Goal: Task Accomplishment & Management: Complete application form

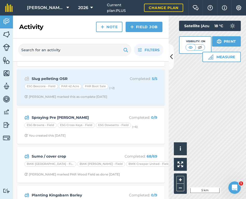
scroll to position [153, 0]
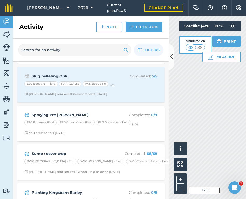
click at [62, 116] on strong "Spraying Pre Em Barley" at bounding box center [73, 115] width 82 height 6
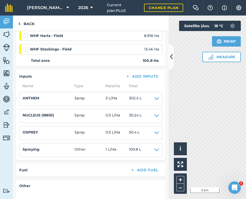
scroll to position [179, 0]
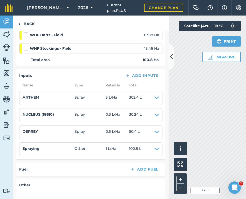
click at [67, 7] on icon at bounding box center [67, 8] width 3 height 6
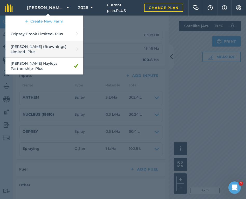
click at [39, 48] on link "Padfield (Brownings) Limited - Plus" at bounding box center [44, 49] width 78 height 17
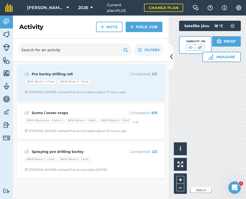
click at [53, 153] on strong "Spraying pre drilling barley" at bounding box center [73, 152] width 82 height 6
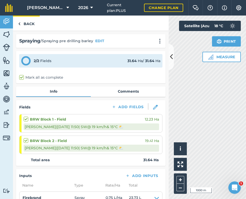
click at [28, 23] on link "Back" at bounding box center [26, 23] width 27 height 15
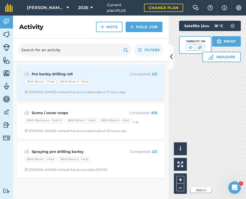
click at [147, 26] on link "Field Job" at bounding box center [143, 27] width 37 height 10
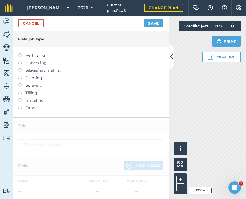
click at [20, 83] on label at bounding box center [21, 83] width 7 height 0
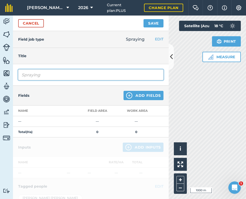
click at [53, 75] on input "Spraying" at bounding box center [90, 74] width 145 height 11
type input "Spraying Barley Pre Em"
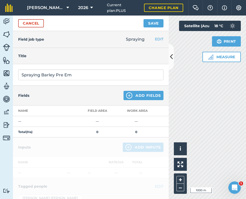
click at [143, 99] on button "Add Fields" at bounding box center [143, 95] width 40 height 9
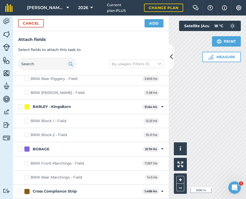
scroll to position [213, 0]
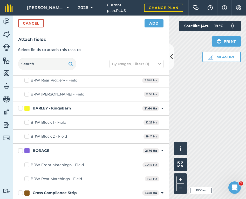
click at [22, 107] on label "BARLEY - KingsBarn" at bounding box center [79, 108] width 122 height 5
click at [21, 107] on input "BARLEY - KingsBarn" at bounding box center [19, 107] width 3 height 3
checkbox input "true"
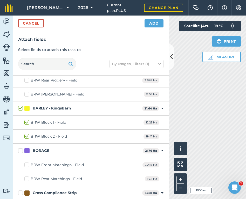
click at [155, 23] on button "Add" at bounding box center [153, 23] width 19 height 8
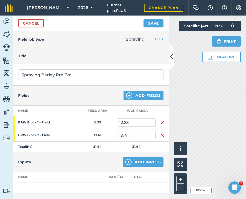
click at [138, 163] on button "Add Inputs" at bounding box center [143, 161] width 41 height 9
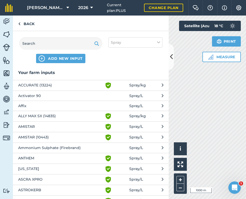
scroll to position [0, 0]
click at [49, 44] on input "text" at bounding box center [60, 43] width 83 height 12
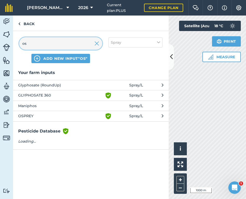
type input "os"
click at [25, 114] on span "OSPREY" at bounding box center [60, 116] width 85 height 6
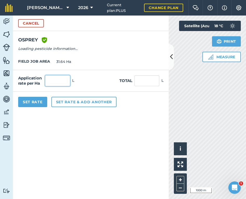
click at [52, 80] on input "text" at bounding box center [57, 80] width 25 height 11
type input "0.5"
type input "15.82"
click at [68, 104] on button "Set rate & add another" at bounding box center [83, 102] width 65 height 10
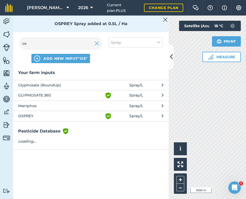
click at [97, 44] on img at bounding box center [96, 43] width 5 height 6
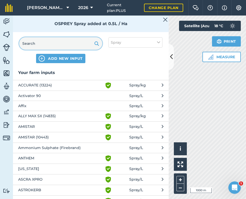
click at [68, 43] on input "text" at bounding box center [60, 43] width 83 height 12
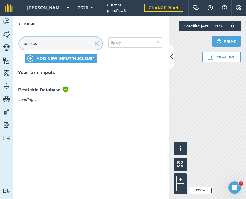
click at [25, 42] on input "nucleus" at bounding box center [60, 43] width 83 height 12
type input "Nucleus"
click at [69, 59] on span "ADD NEW INPUT "Nucleus"" at bounding box center [65, 58] width 57 height 5
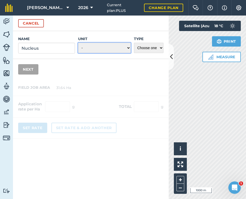
select select "LITRES"
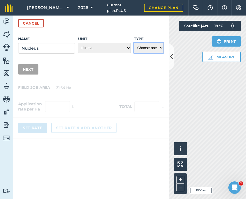
select select "SPRAY"
click at [32, 68] on button "Next" at bounding box center [28, 69] width 20 height 10
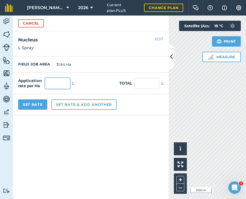
click at [60, 84] on input "text" at bounding box center [57, 83] width 25 height 11
type input "0.3"
type input "9.492"
click at [69, 104] on button "Set rate & add another" at bounding box center [83, 104] width 65 height 10
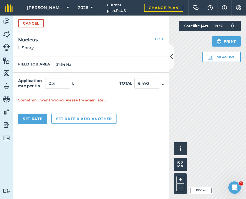
click at [94, 118] on button "Set rate & add another" at bounding box center [83, 119] width 65 height 10
click at [77, 117] on button "Set rate & add another" at bounding box center [83, 119] width 65 height 10
click at [71, 120] on button "Set rate & add another" at bounding box center [83, 119] width 65 height 10
click at [91, 119] on button "Set rate & add another" at bounding box center [83, 119] width 65 height 10
click at [80, 117] on button "Set rate & add another" at bounding box center [83, 119] width 65 height 10
